Goal: Check status: Check status

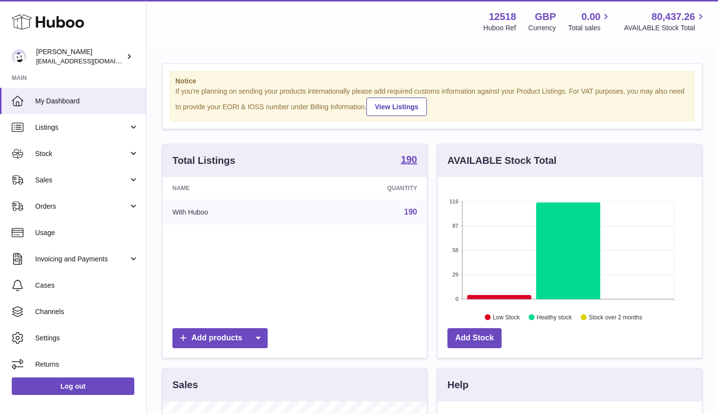
scroll to position [152, 264]
click at [70, 152] on span "Stock" at bounding box center [81, 153] width 93 height 9
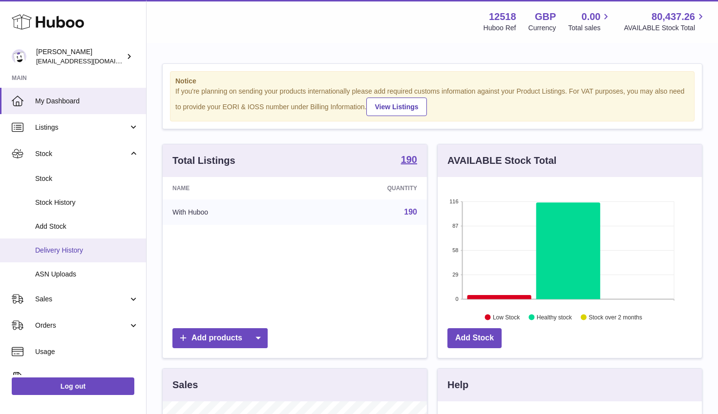
click at [52, 248] on span "Delivery History" at bounding box center [86, 250] width 103 height 9
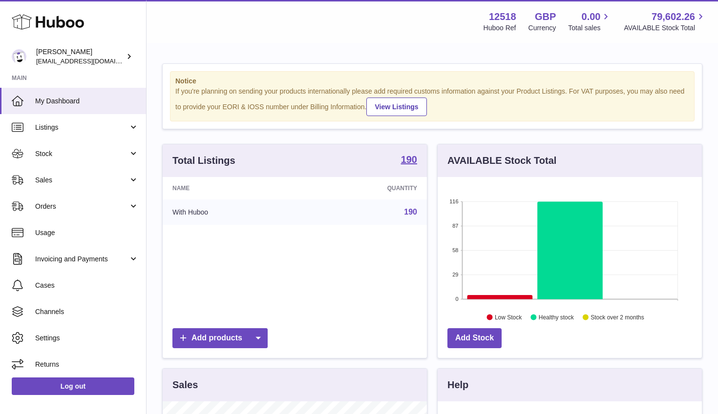
scroll to position [152, 264]
click at [64, 158] on span "Stock" at bounding box center [81, 153] width 93 height 9
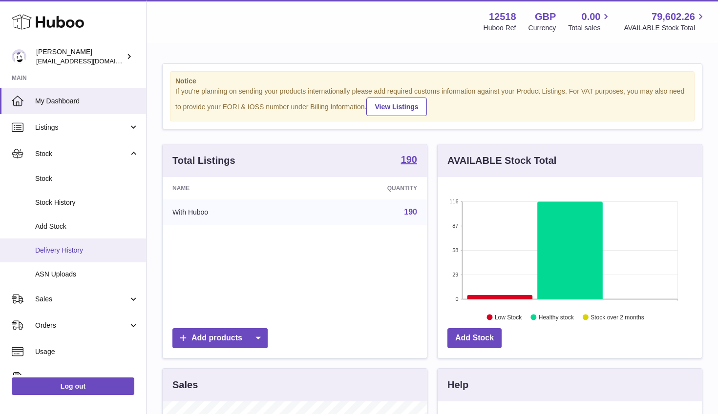
click at [68, 243] on link "Delivery History" at bounding box center [73, 251] width 146 height 24
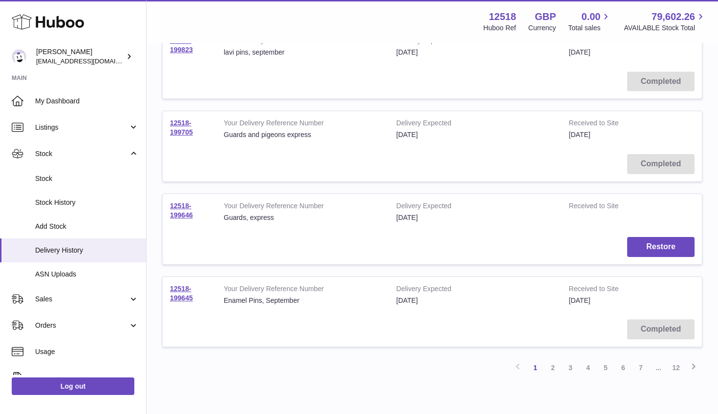
scroll to position [693, 0]
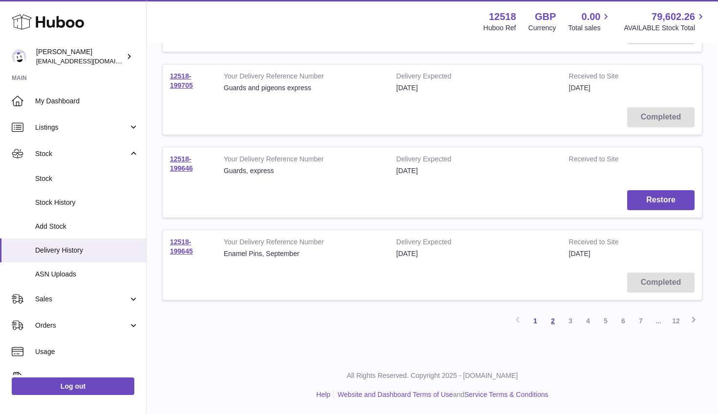
click at [553, 323] on link "2" at bounding box center [553, 321] width 18 height 18
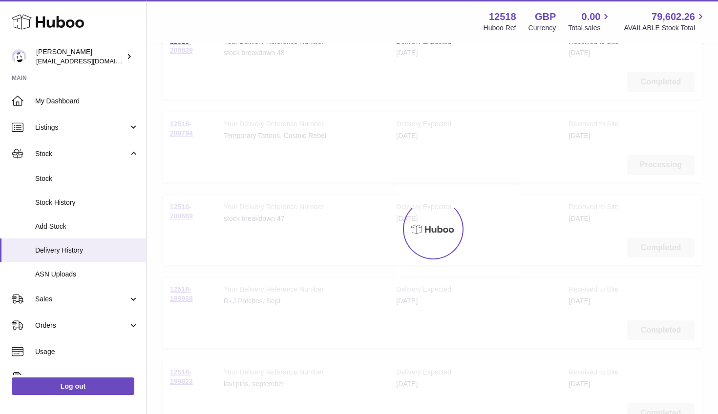
scroll to position [44, 0]
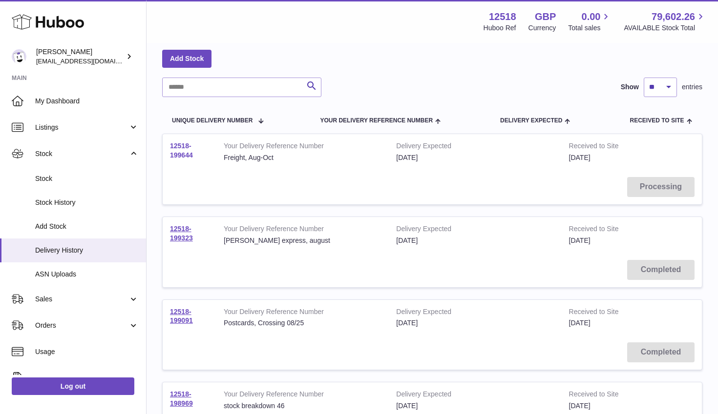
click at [180, 156] on link "12518-199644" at bounding box center [181, 150] width 23 height 17
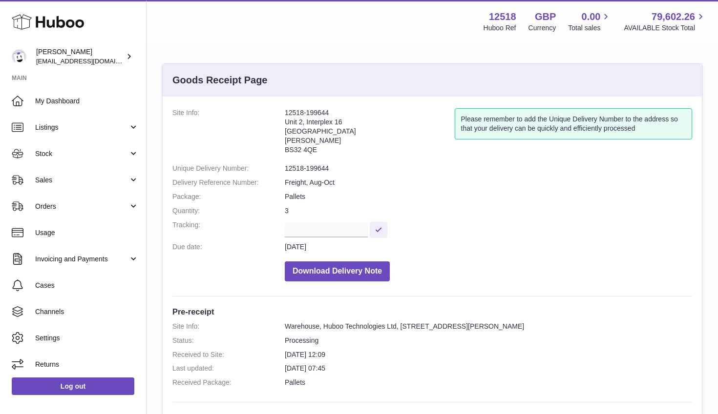
drag, startPoint x: 335, startPoint y: 111, endPoint x: 285, endPoint y: 111, distance: 49.8
click at [285, 111] on address "12518-199644 Unit 2, Interplex 16 Ash Ridge Road Bradley Stoke BS32 4QE" at bounding box center [370, 133] width 170 height 51
copy address "12518-199644"
click at [71, 182] on span "Sales" at bounding box center [81, 180] width 93 height 9
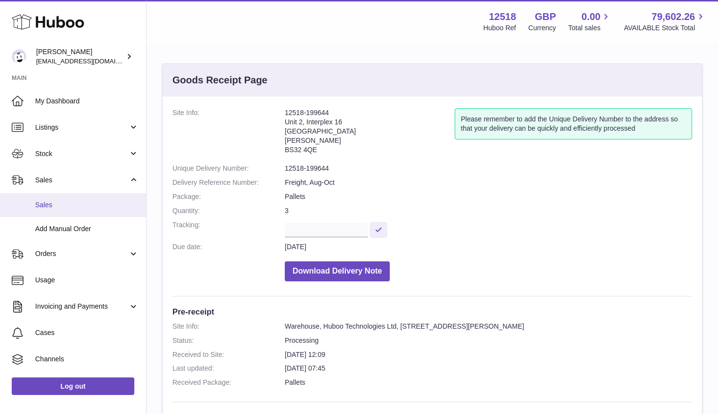
click at [53, 205] on span "Sales" at bounding box center [86, 205] width 103 height 9
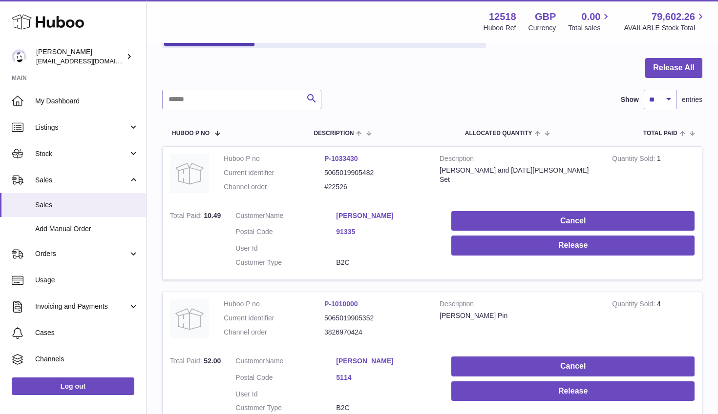
scroll to position [101, 0]
